Goal: Information Seeking & Learning: Learn about a topic

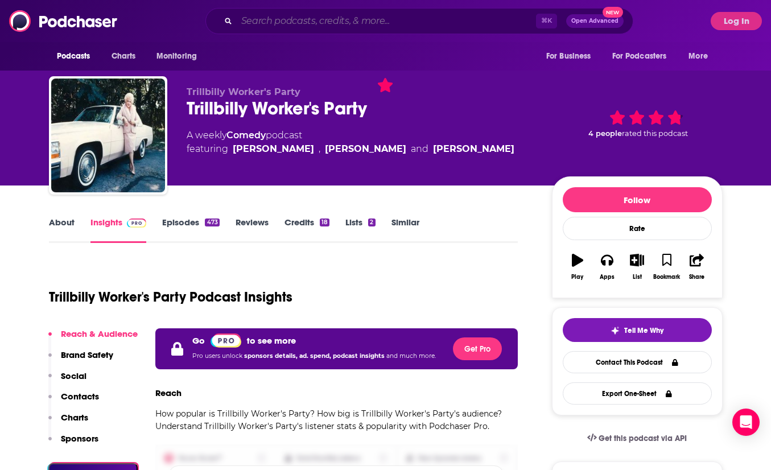
click at [370, 24] on input "Search podcasts, credits, & more..." at bounding box center [386, 21] width 299 height 18
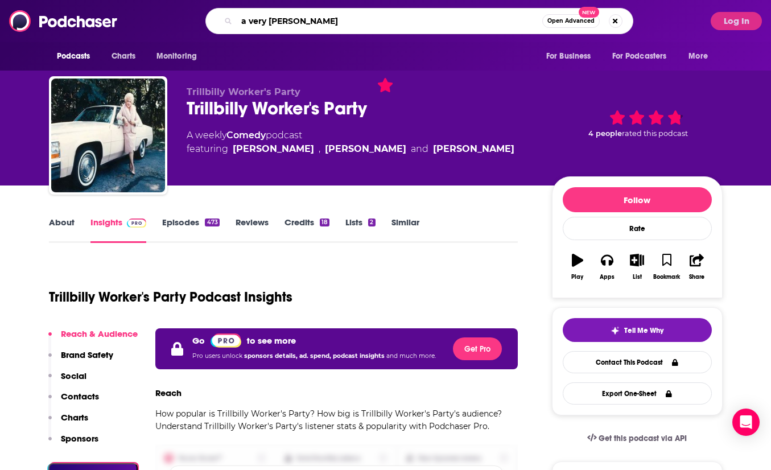
type input "a very [PERSON_NAME]"
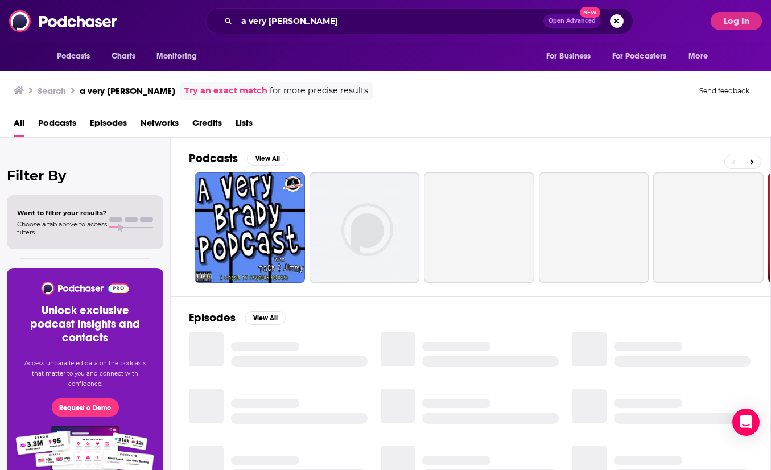
click at [50, 122] on span "Podcasts" at bounding box center [57, 125] width 38 height 23
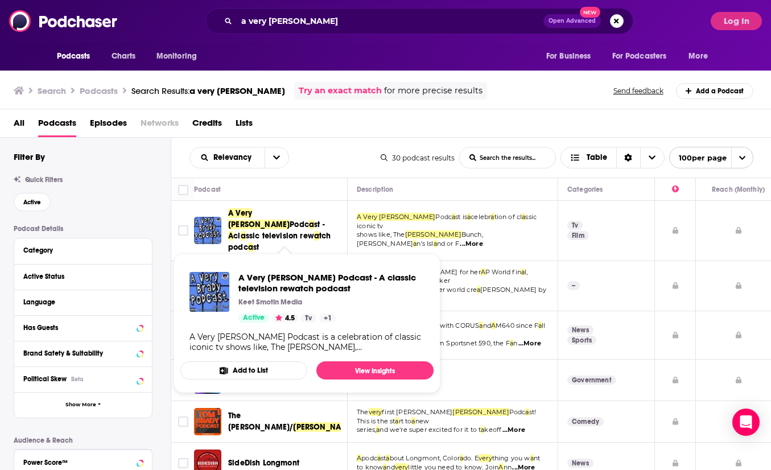
click at [291, 231] on span "ssic television rew" at bounding box center [280, 236] width 68 height 10
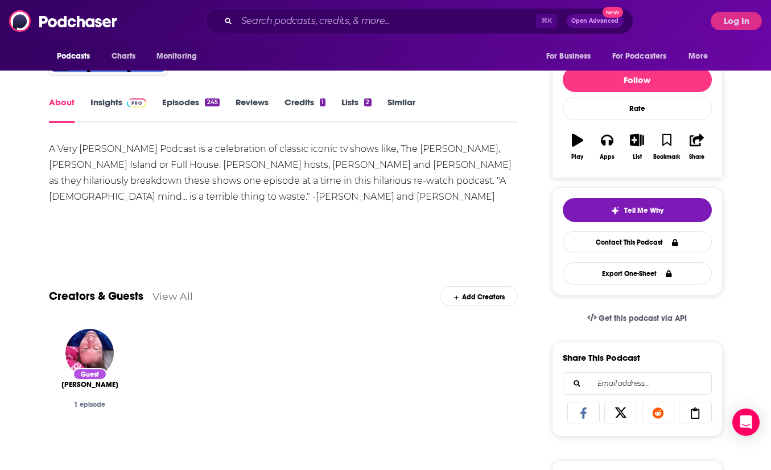
scroll to position [1, 0]
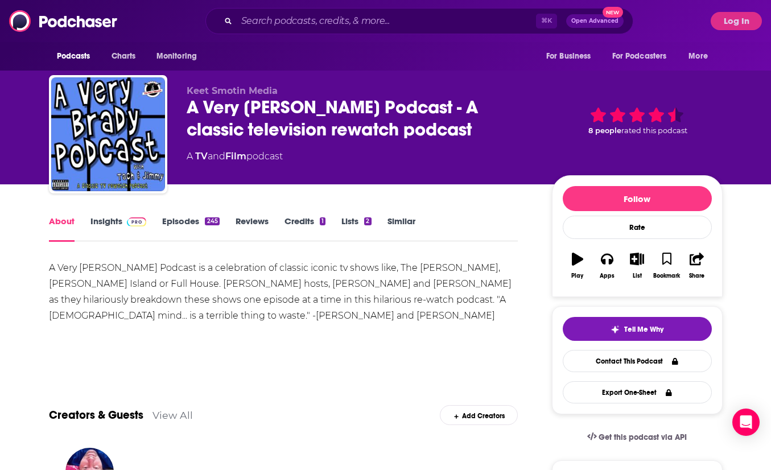
click at [104, 224] on link "Insights" at bounding box center [118, 229] width 56 height 26
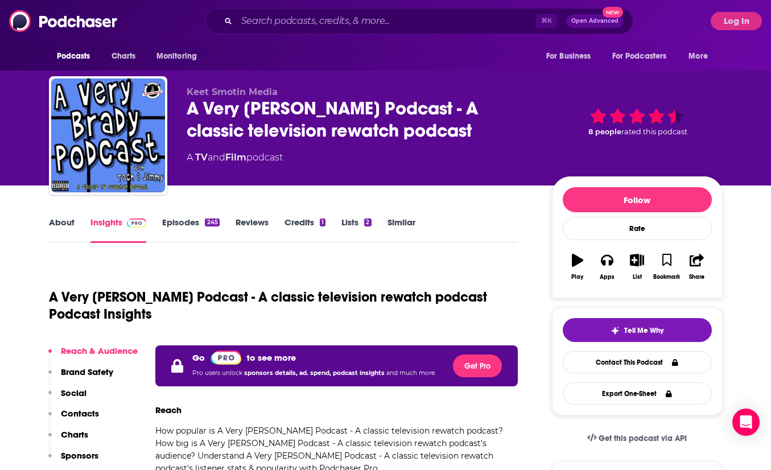
scroll to position [216, 0]
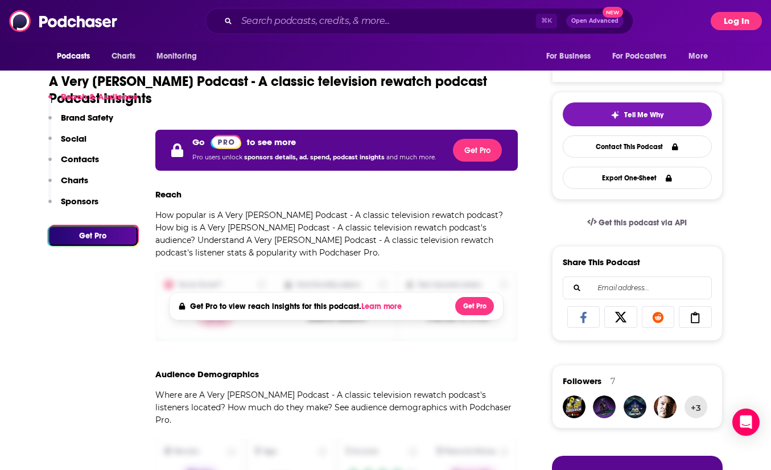
click at [742, 20] on button "Log In" at bounding box center [736, 21] width 51 height 18
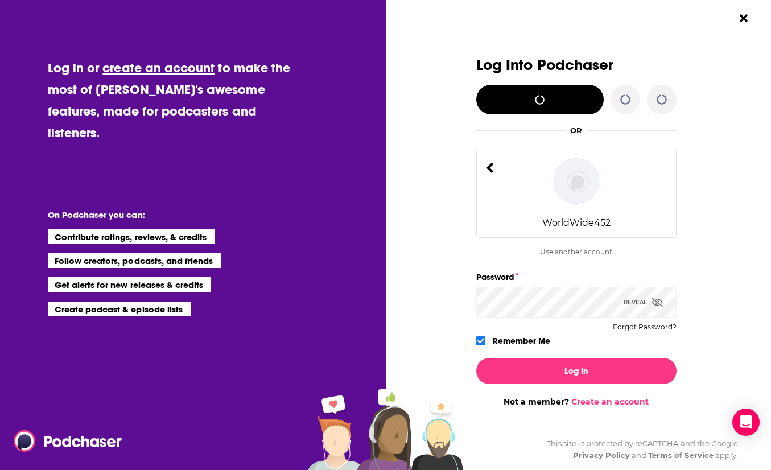
scroll to position [0, 0]
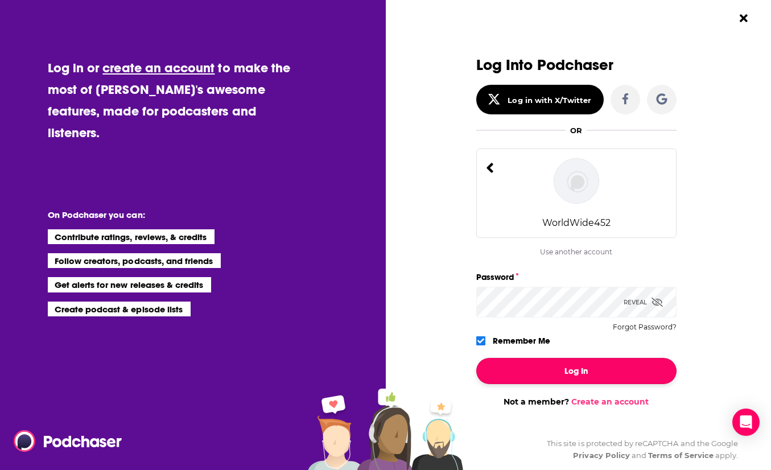
click at [587, 373] on button "Log In" at bounding box center [576, 371] width 200 height 26
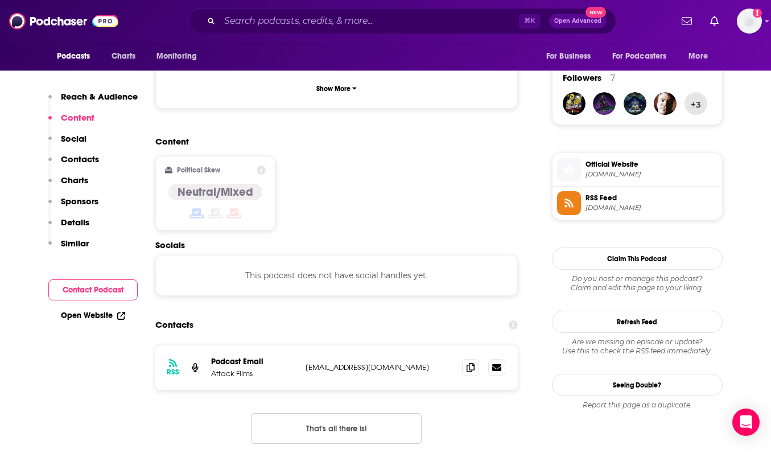
scroll to position [923, 0]
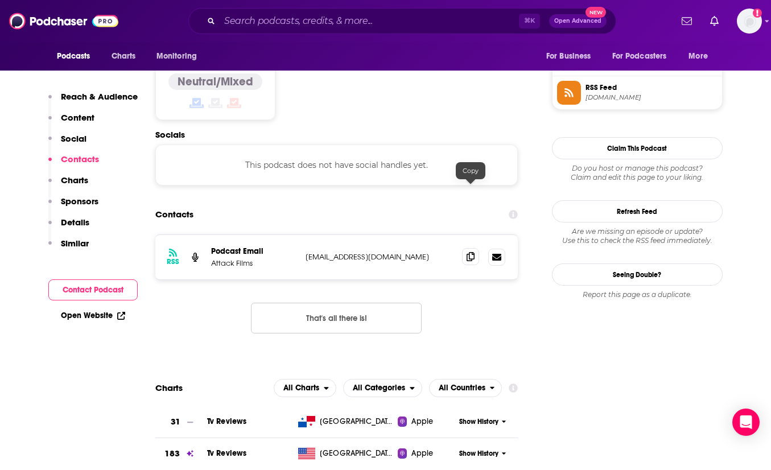
click at [470, 252] on icon at bounding box center [471, 256] width 8 height 9
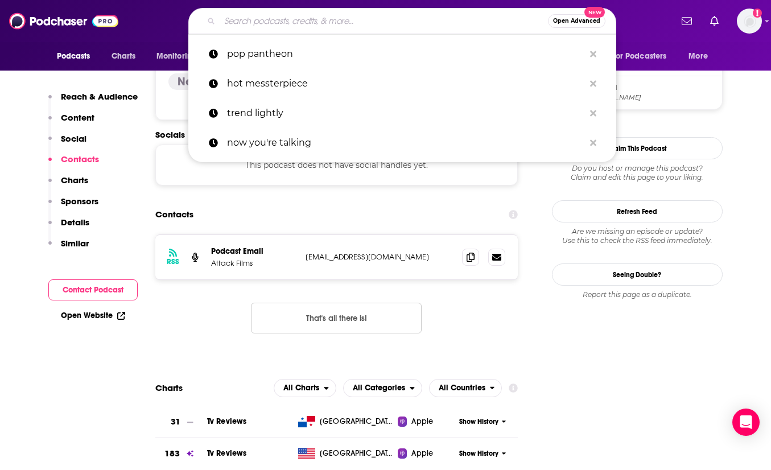
click at [374, 25] on input "Search podcasts, credits, & more..." at bounding box center [384, 21] width 328 height 18
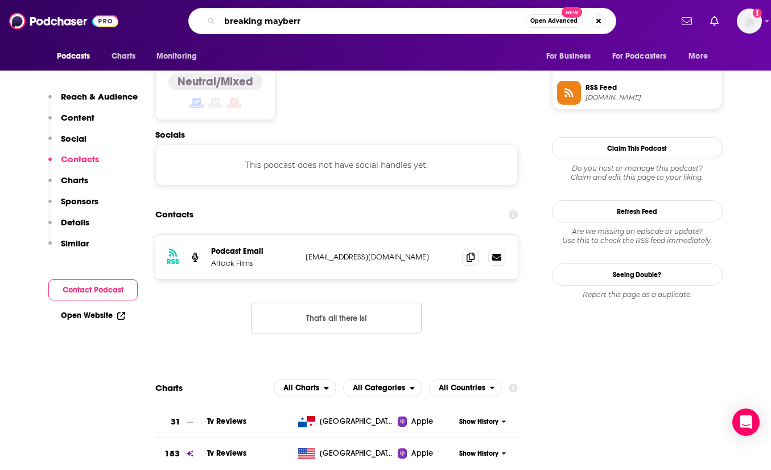
type input "breaking [PERSON_NAME]"
